Goal: Information Seeking & Learning: Learn about a topic

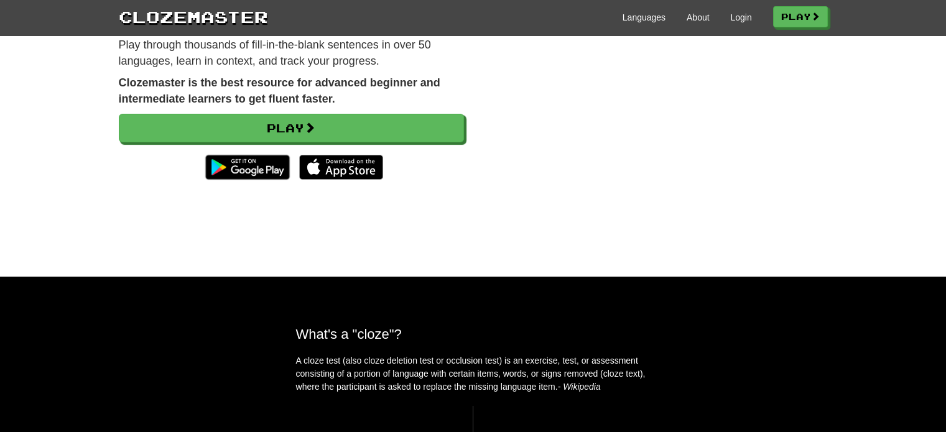
scroll to position [165, 0]
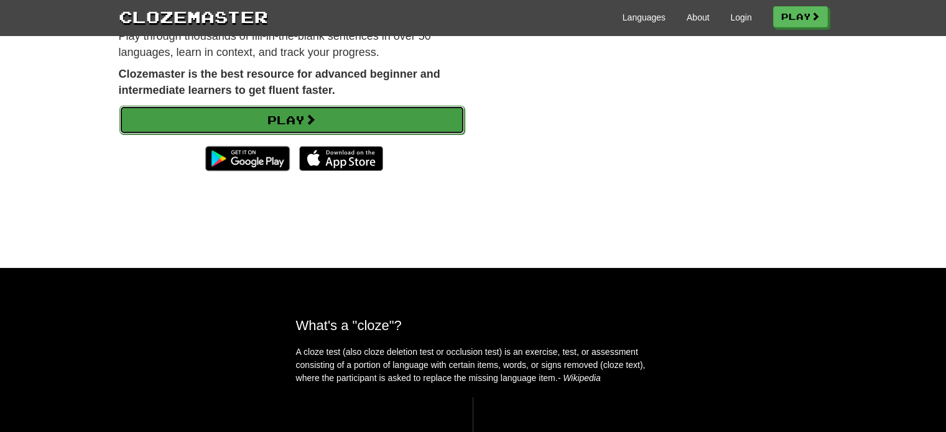
click at [328, 113] on link "Play" at bounding box center [291, 120] width 345 height 29
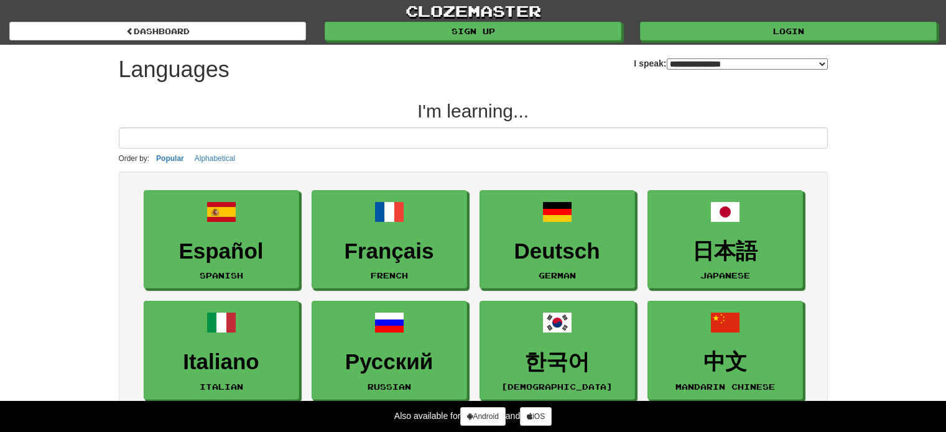
select select "*******"
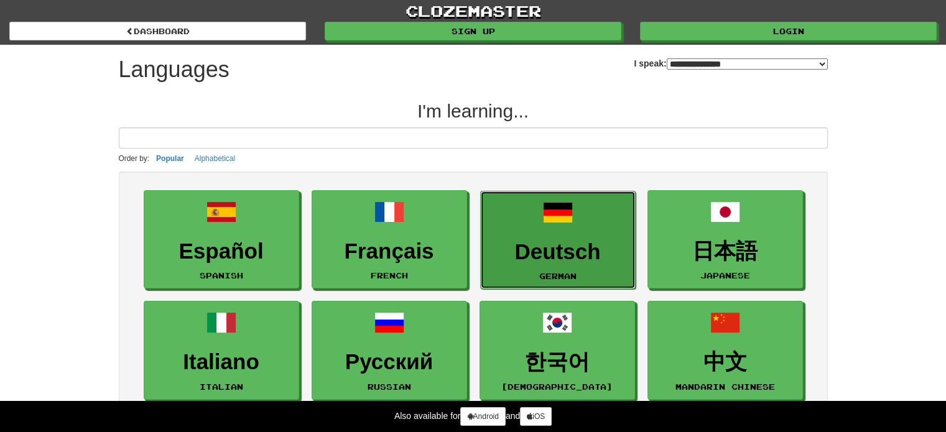
click at [560, 263] on link "Deutsch German" at bounding box center [558, 240] width 156 height 99
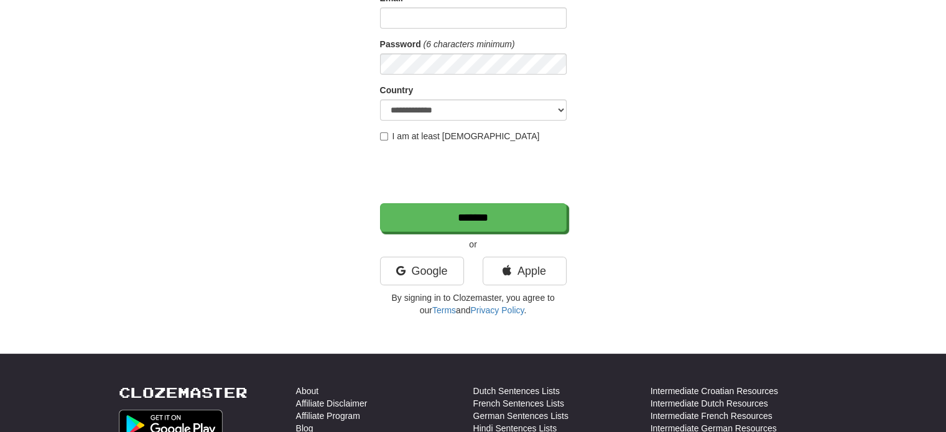
scroll to position [165, 0]
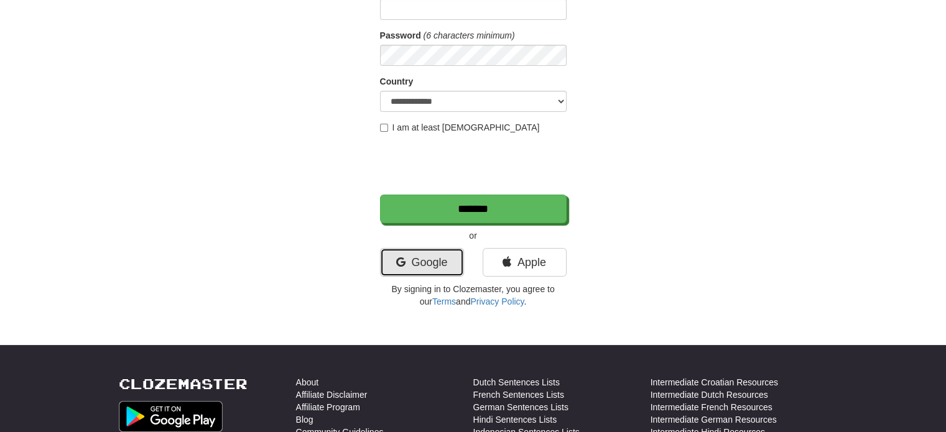
click at [414, 259] on link "Google" at bounding box center [422, 262] width 84 height 29
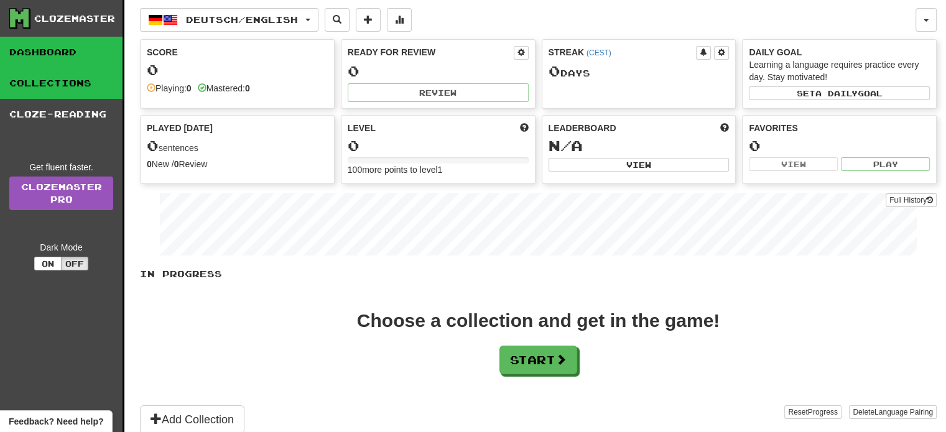
click at [52, 93] on link "Collections" at bounding box center [61, 83] width 123 height 31
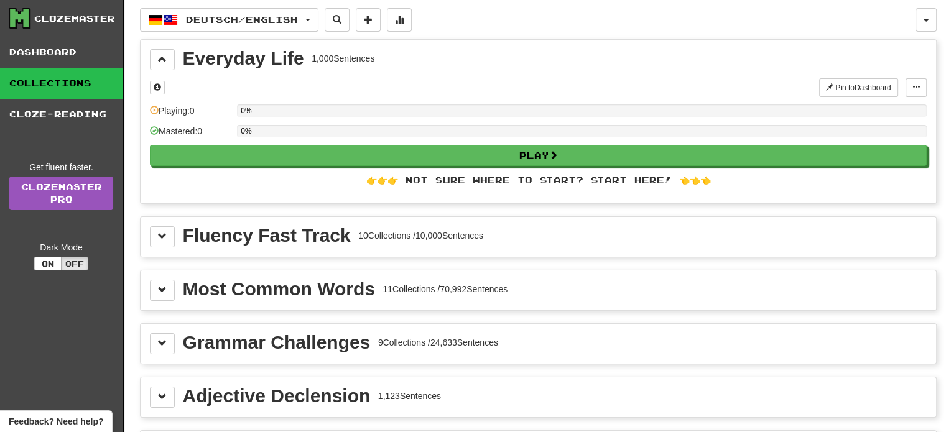
scroll to position [165, 0]
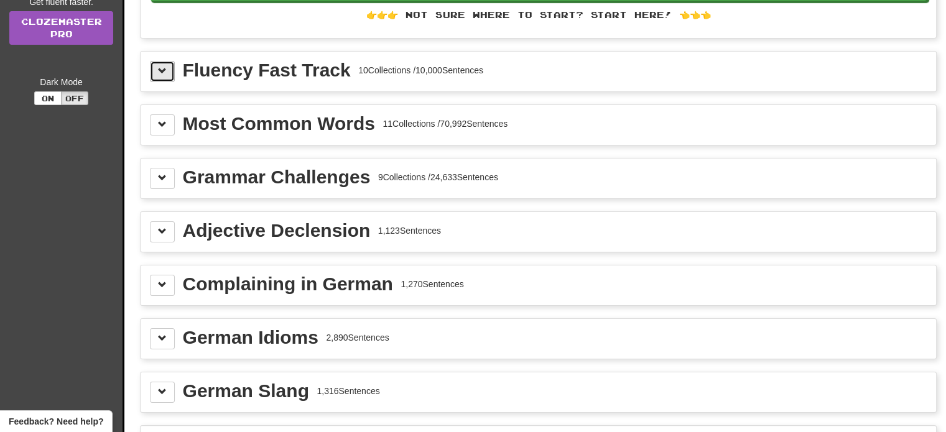
click at [159, 72] on span at bounding box center [162, 71] width 9 height 9
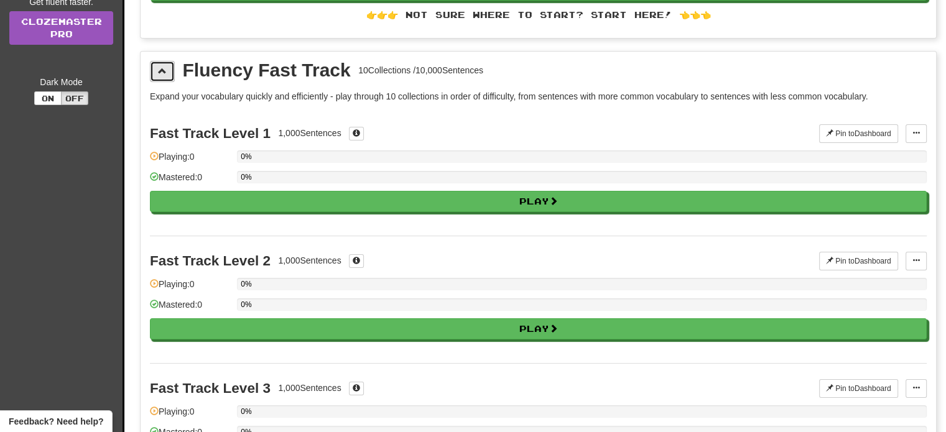
click at [159, 72] on span at bounding box center [162, 71] width 9 height 9
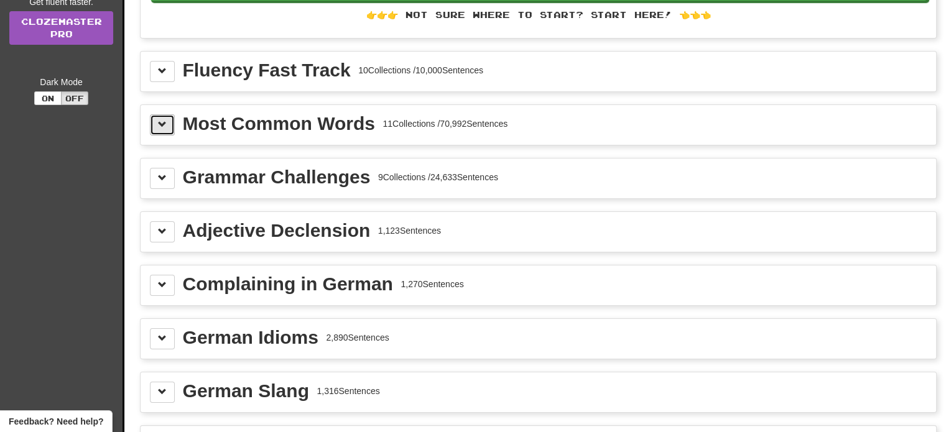
click at [169, 121] on button at bounding box center [162, 124] width 25 height 21
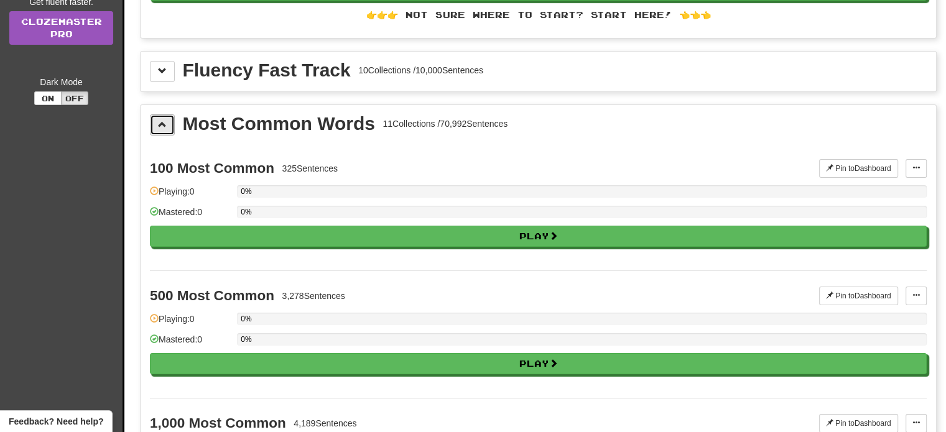
click at [169, 121] on button at bounding box center [162, 124] width 25 height 21
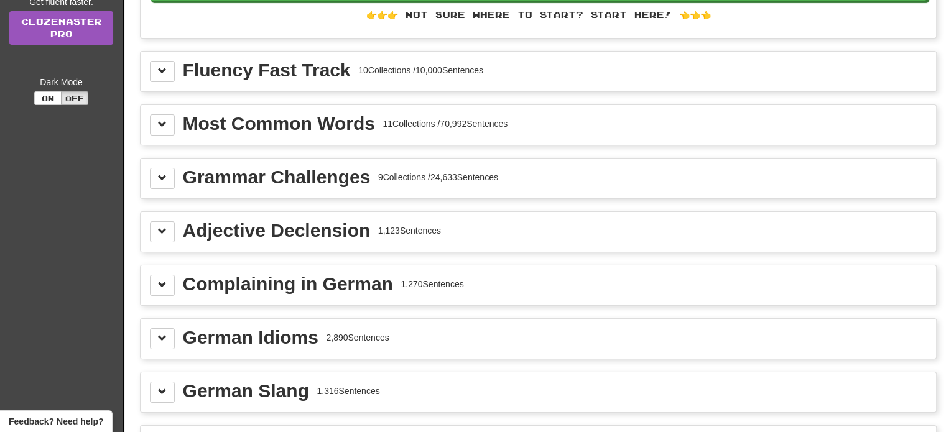
click at [169, 136] on div "Most Common Words 11 Collections / 70,992 Sentences" at bounding box center [539, 125] width 796 height 40
click at [162, 116] on button at bounding box center [162, 124] width 25 height 21
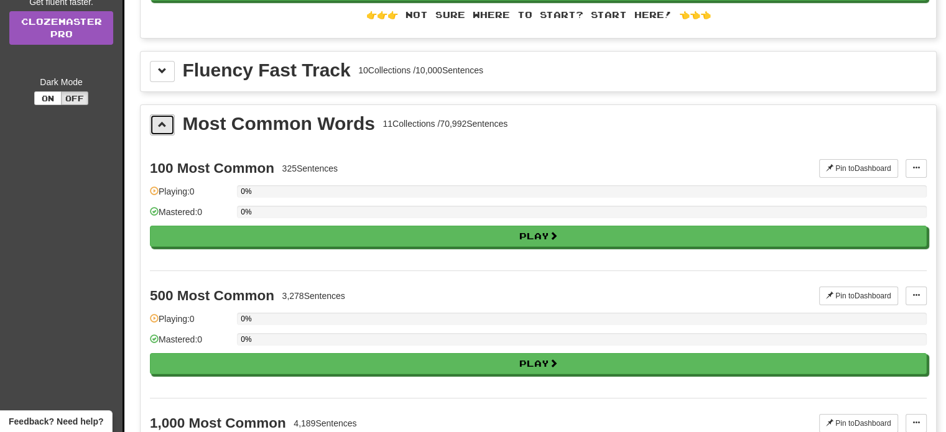
click at [162, 116] on button at bounding box center [162, 124] width 25 height 21
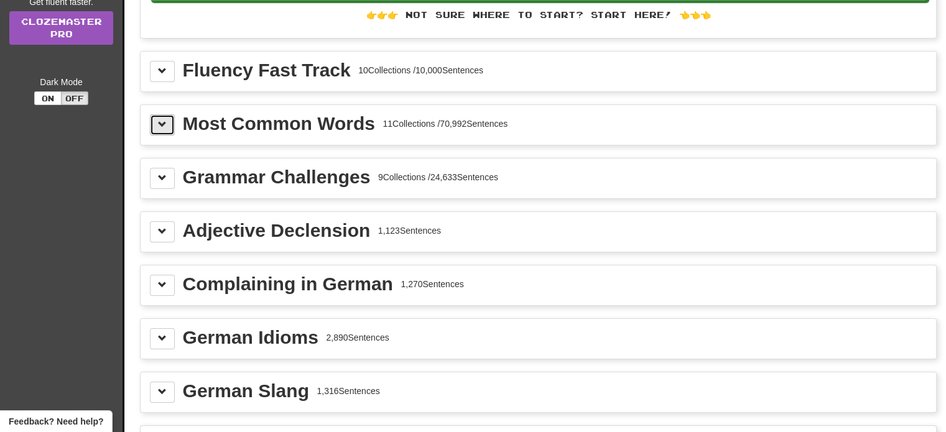
click at [162, 116] on button at bounding box center [162, 124] width 25 height 21
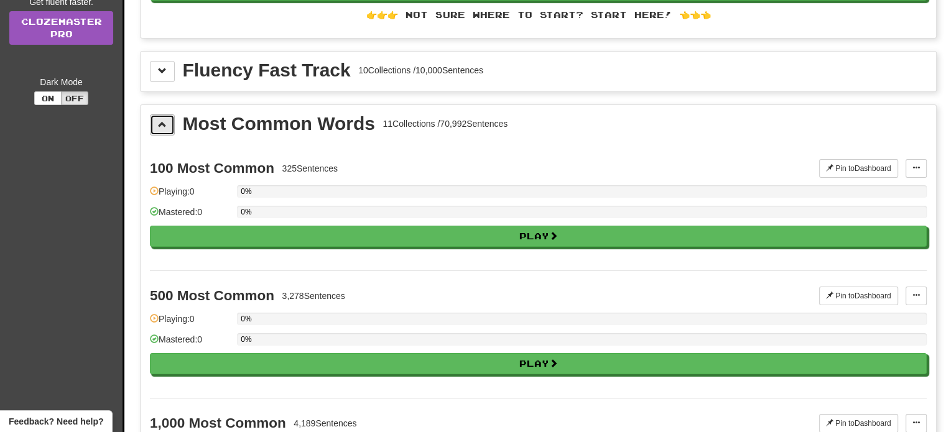
click at [162, 116] on button at bounding box center [162, 124] width 25 height 21
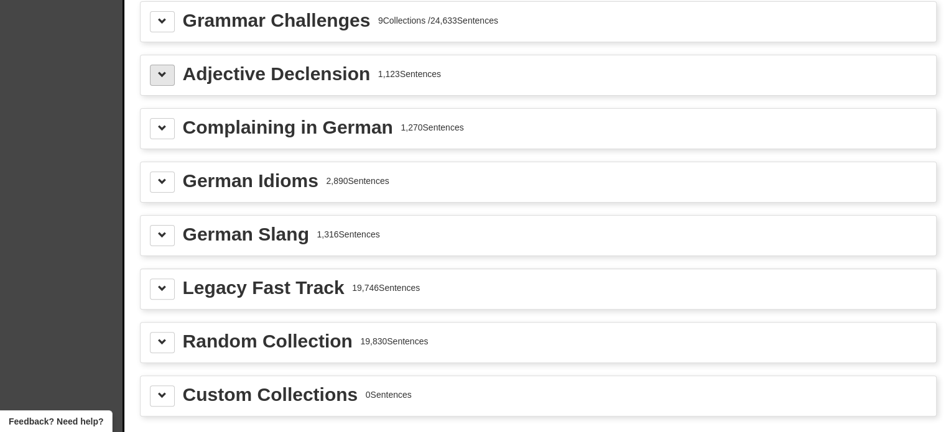
scroll to position [332, 0]
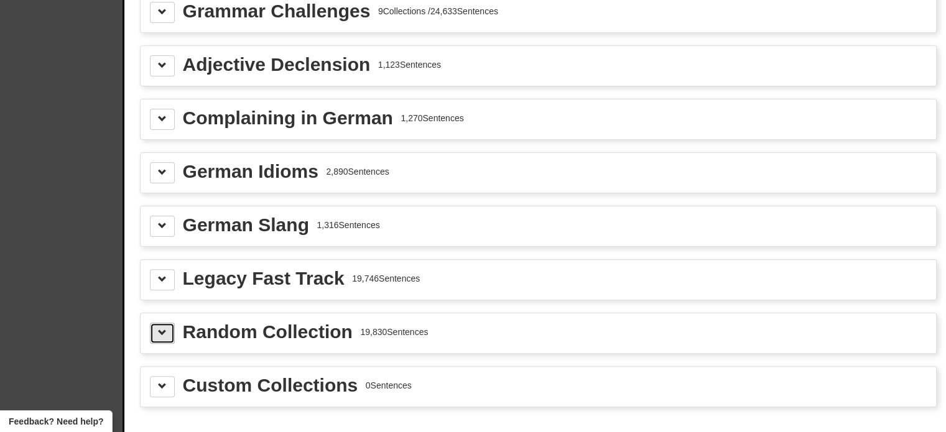
click at [157, 326] on button at bounding box center [162, 333] width 25 height 21
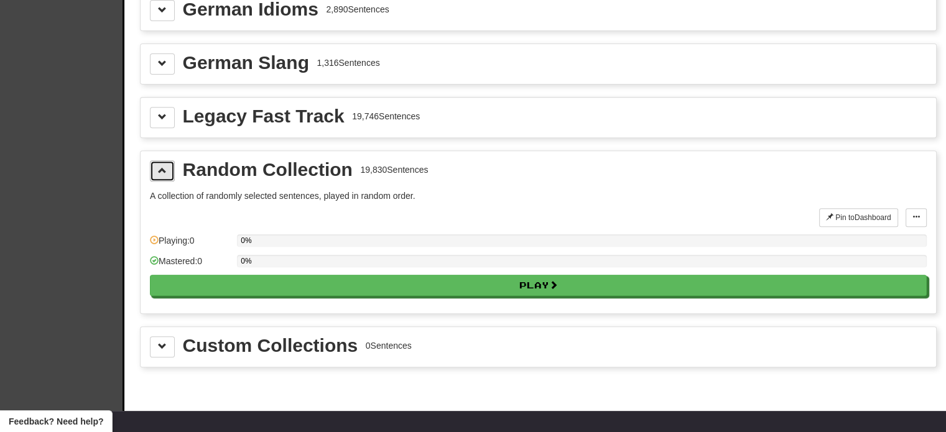
scroll to position [498, 0]
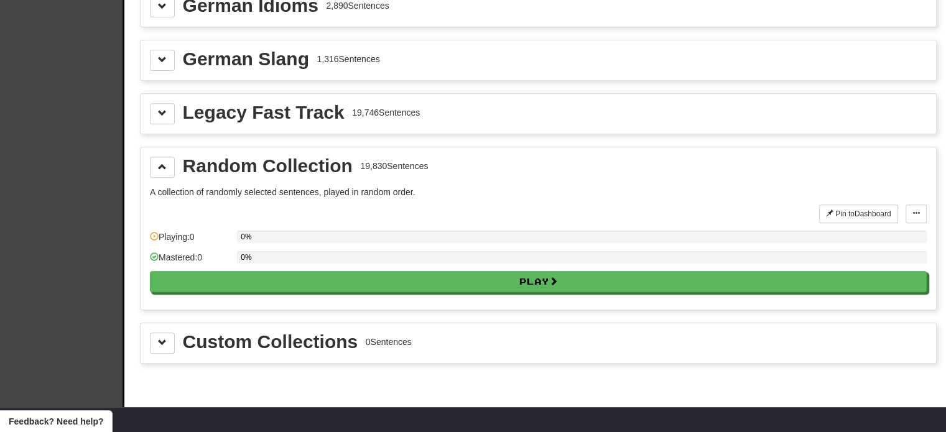
click at [156, 324] on div "Custom Collections 0 Sentences" at bounding box center [539, 343] width 796 height 40
click at [161, 338] on span at bounding box center [162, 342] width 9 height 9
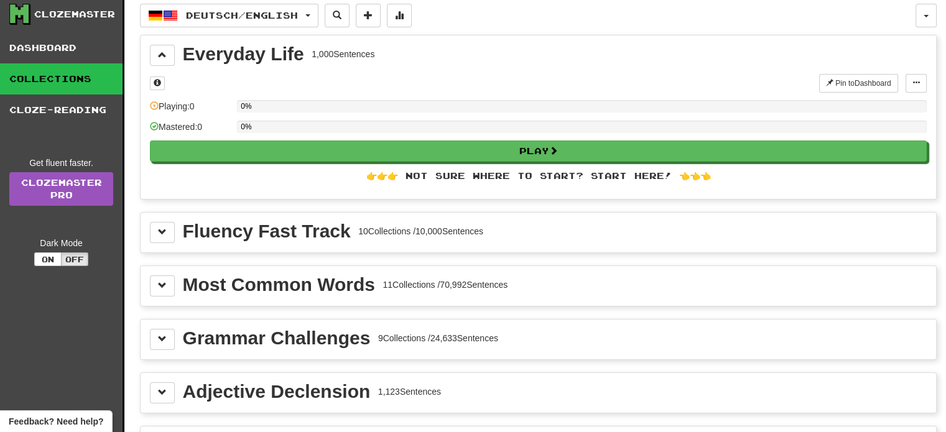
scroll to position [0, 0]
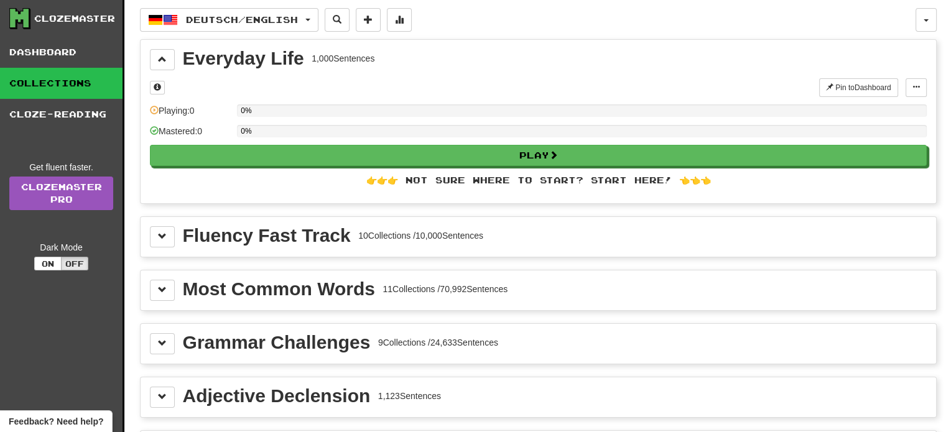
click at [162, 330] on div "Grammar Challenges 9 Collections / 24,633 Sentences" at bounding box center [539, 344] width 796 height 40
click at [164, 340] on span at bounding box center [162, 343] width 9 height 9
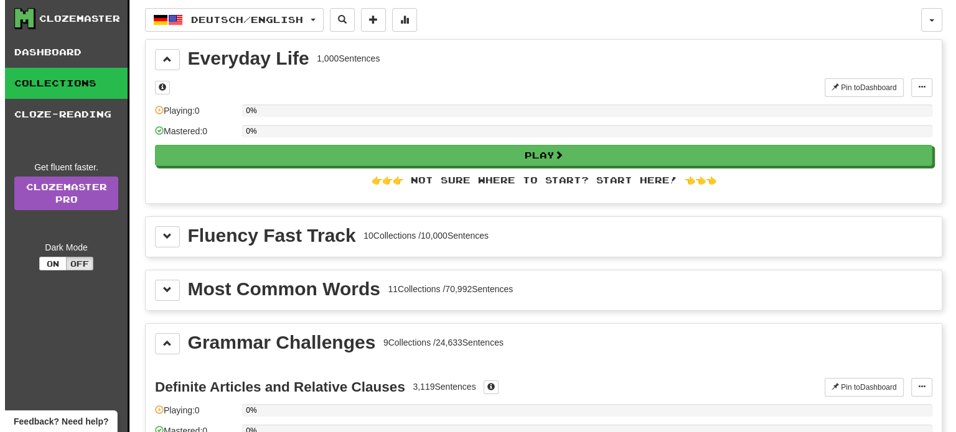
scroll to position [165, 0]
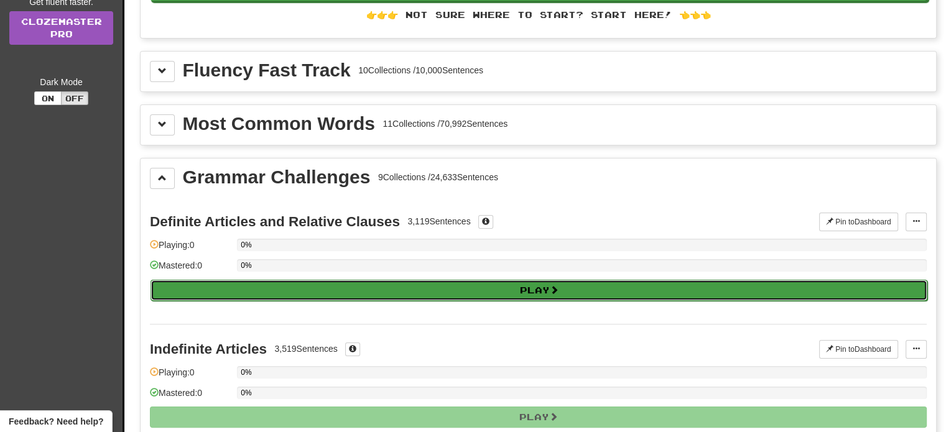
click at [510, 282] on button "Play" at bounding box center [539, 290] width 777 height 21
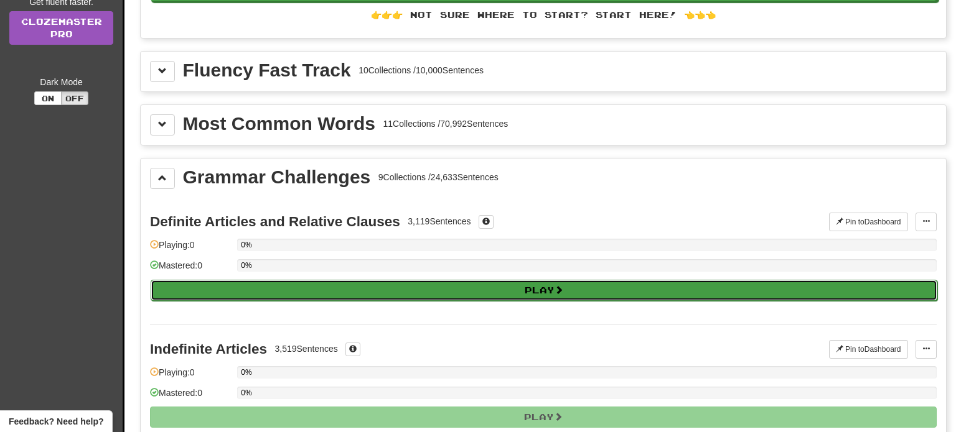
select select "**"
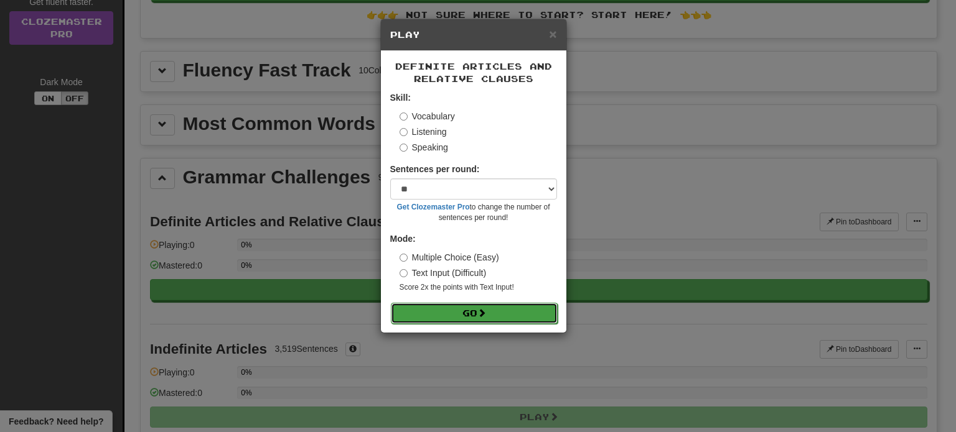
click at [500, 310] on button "Go" at bounding box center [474, 313] width 167 height 21
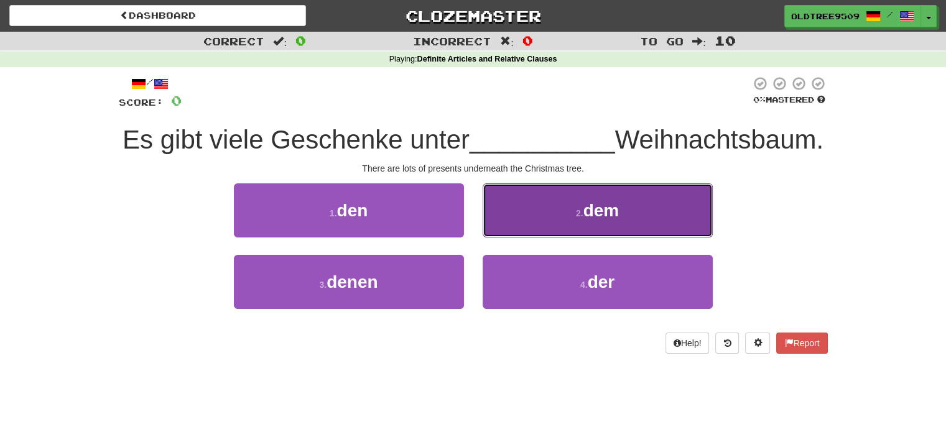
click at [637, 238] on button "2 . dem" at bounding box center [598, 211] width 230 height 54
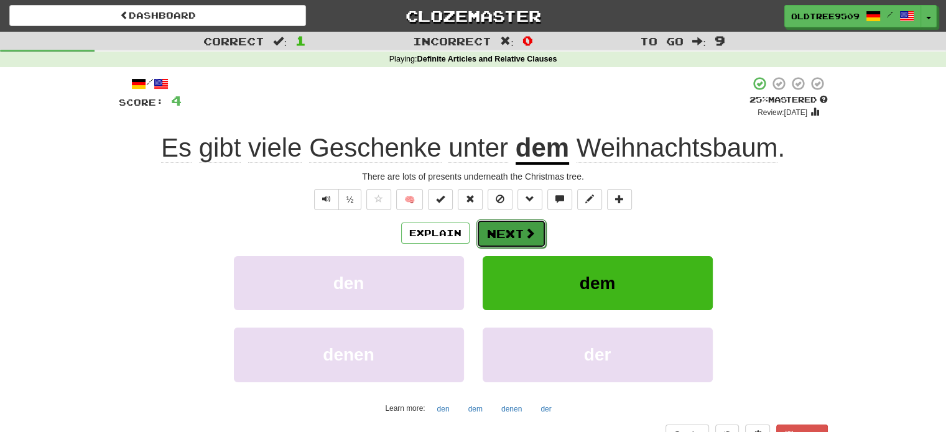
click at [535, 236] on button "Next" at bounding box center [512, 234] width 70 height 29
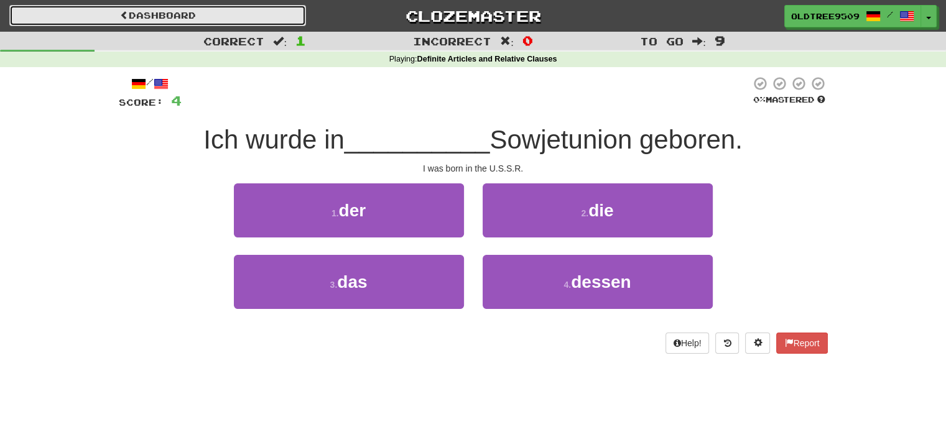
click at [132, 7] on link "Dashboard" at bounding box center [157, 15] width 297 height 21
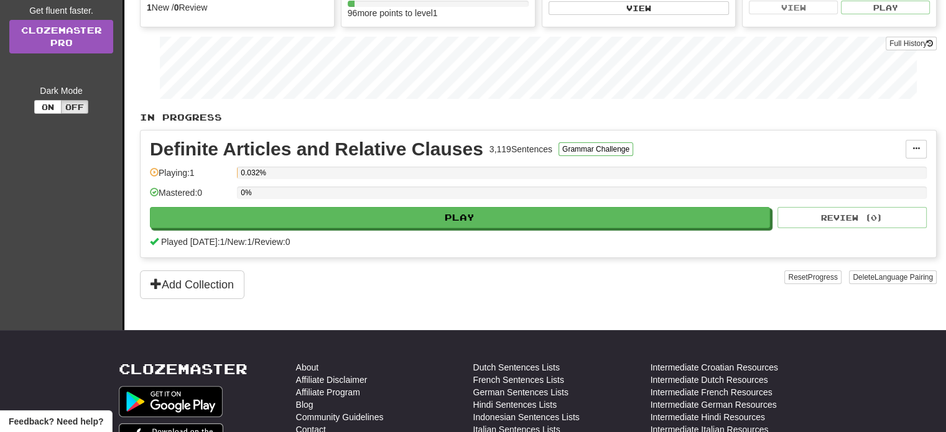
scroll to position [165, 0]
